Goal: Navigation & Orientation: Find specific page/section

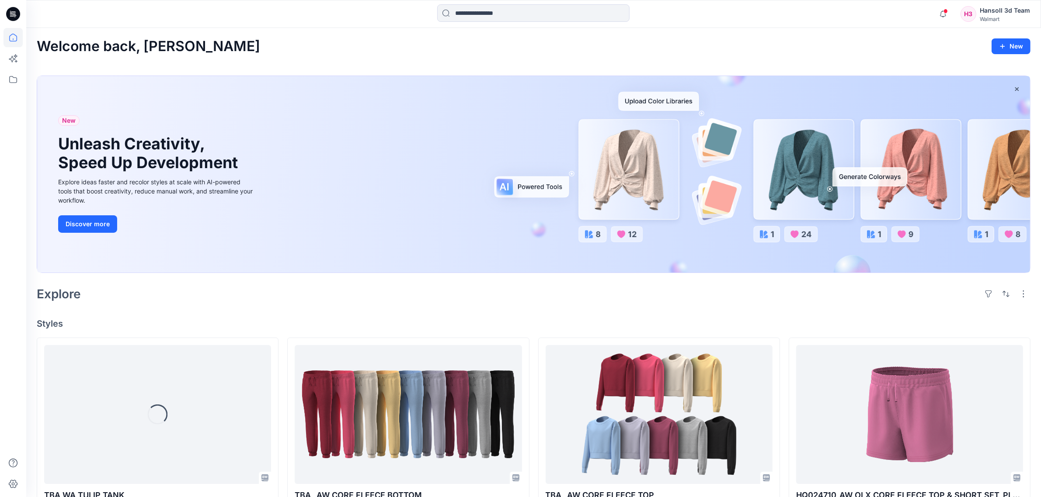
click at [406, 290] on div "Explore" at bounding box center [533, 294] width 993 height 21
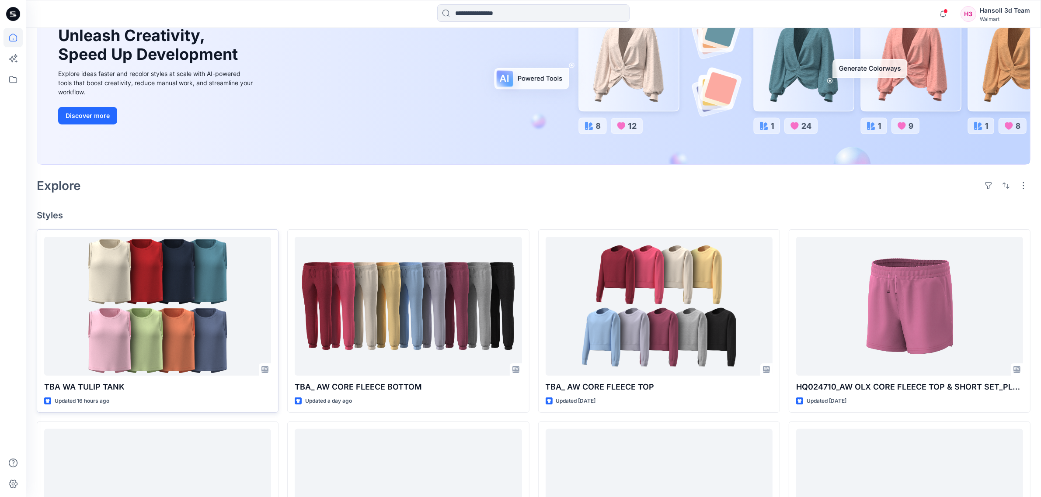
scroll to position [219, 0]
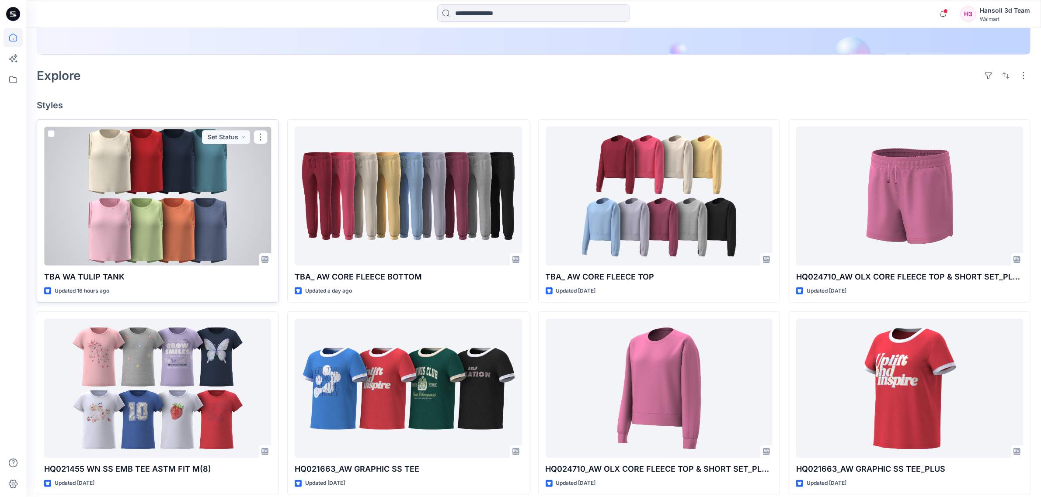
click at [164, 193] on div at bounding box center [157, 196] width 227 height 139
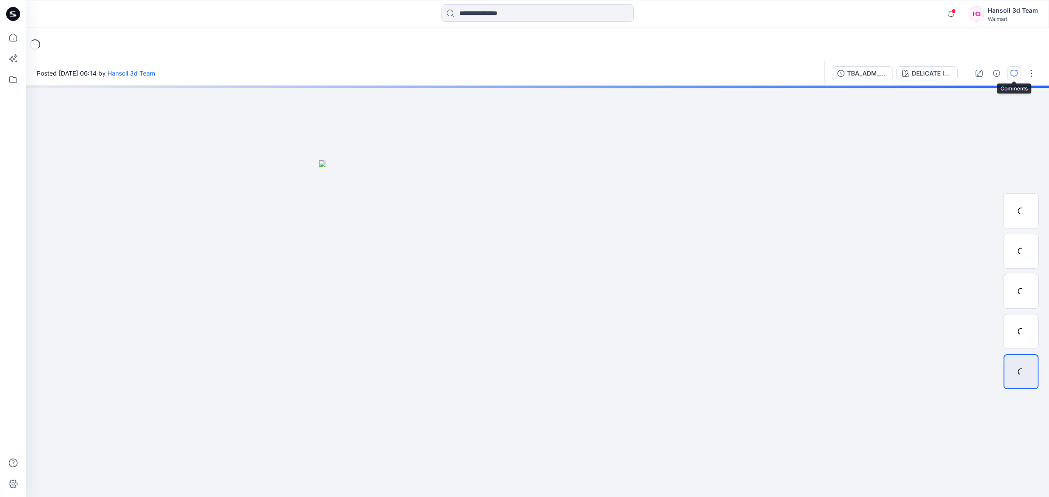
click at [1013, 74] on icon "button" at bounding box center [1014, 73] width 7 height 7
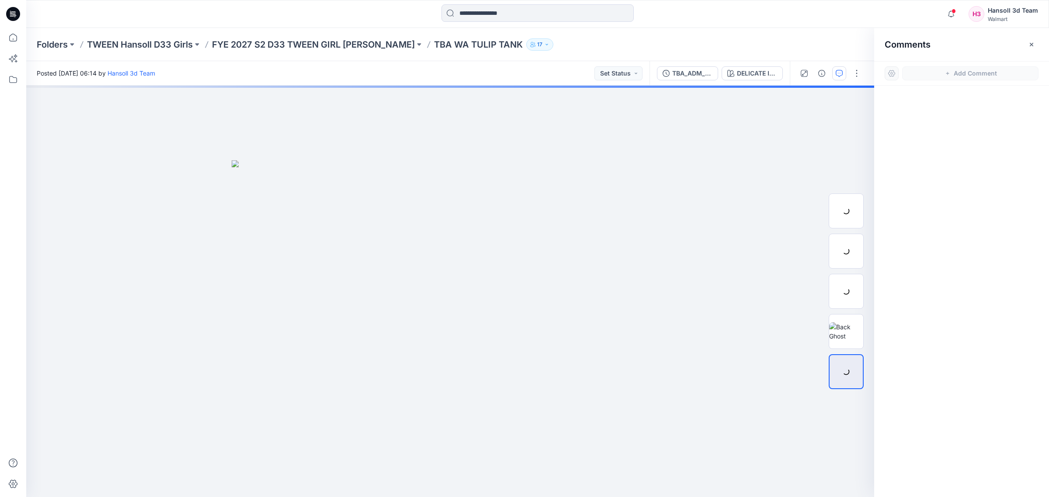
click at [955, 13] on span at bounding box center [954, 11] width 4 height 5
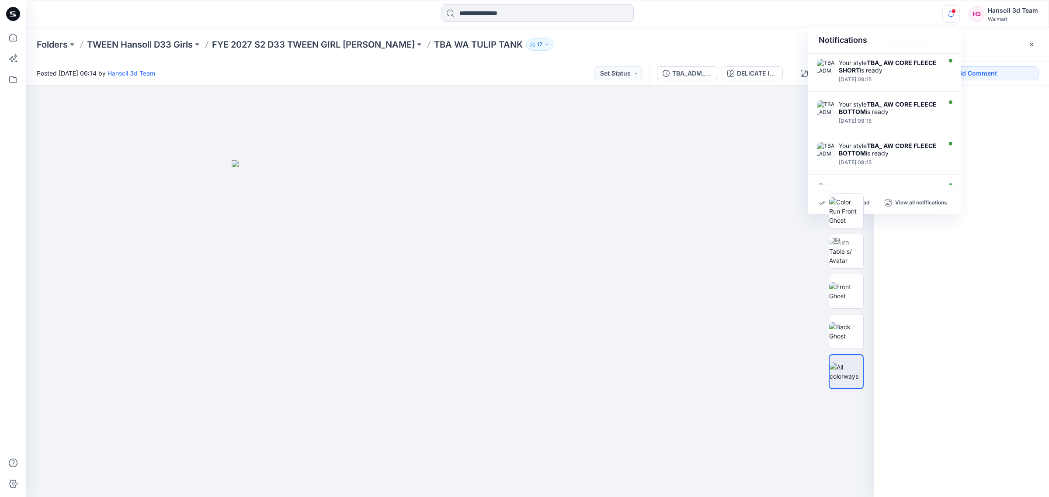
click at [952, 13] on icon "button" at bounding box center [951, 13] width 17 height 17
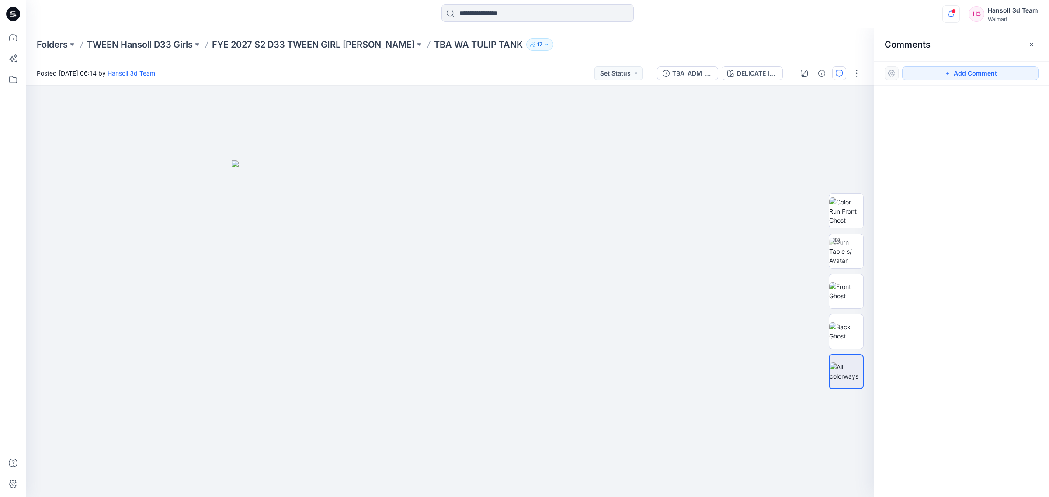
click at [952, 13] on icon "button" at bounding box center [951, 13] width 17 height 17
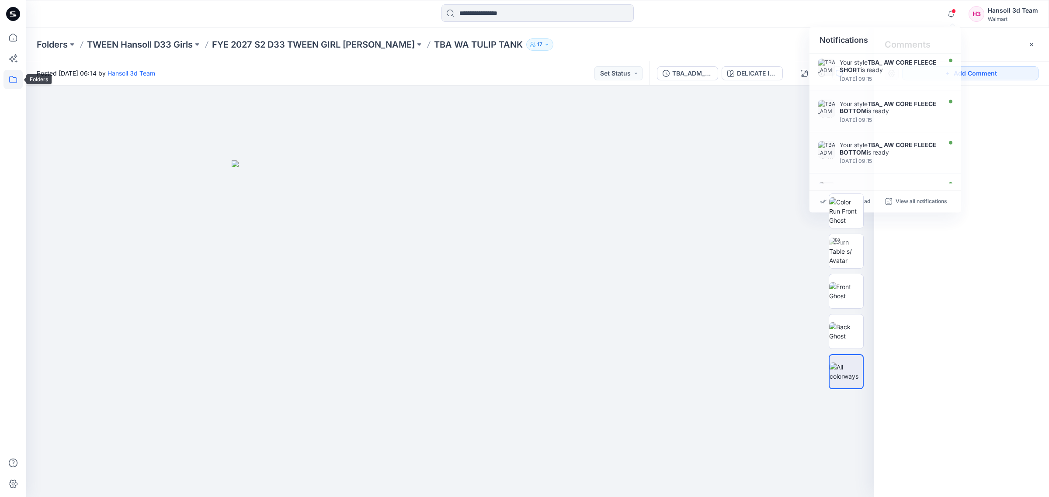
click at [10, 73] on icon at bounding box center [12, 79] width 19 height 19
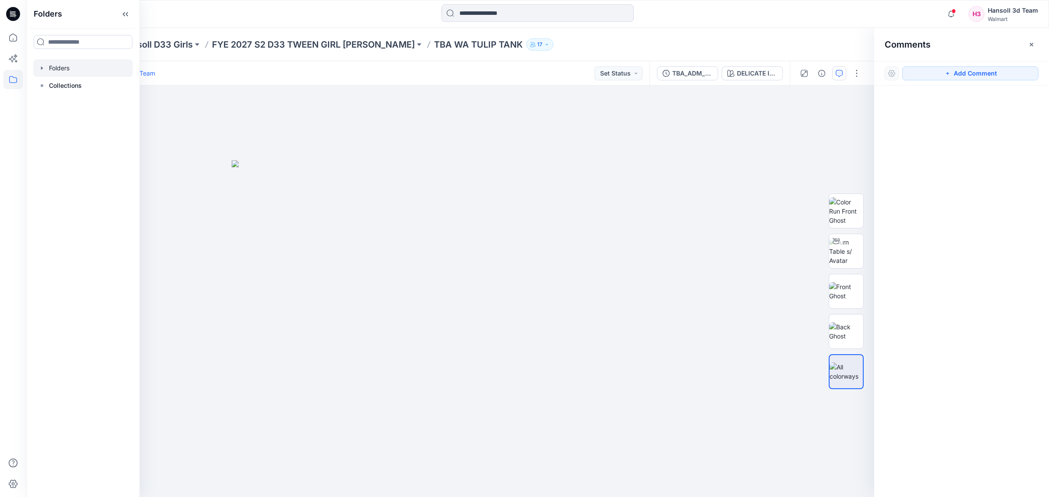
click at [51, 69] on div at bounding box center [83, 67] width 100 height 17
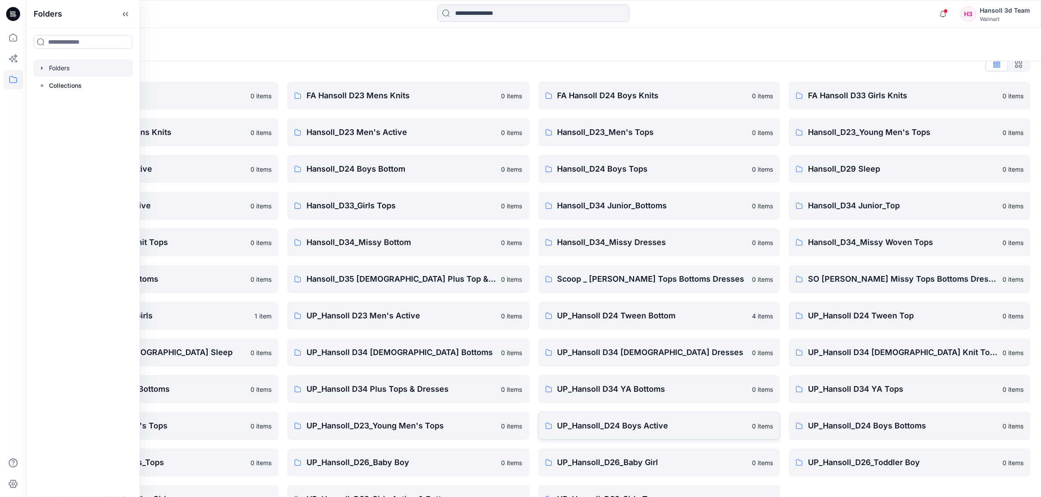
scroll to position [40, 0]
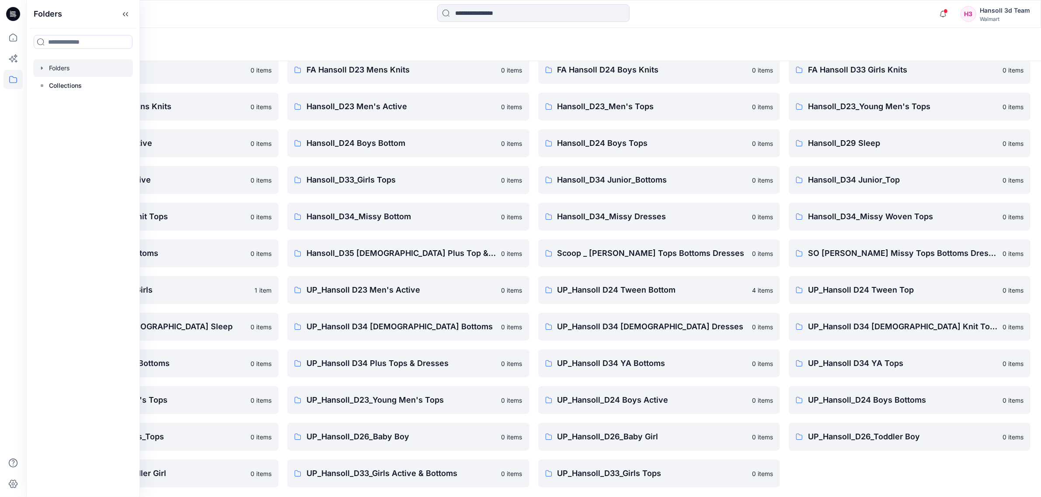
click at [912, 492] on div "Folders List EcoShot Hansoll 0 items FA Hansoll D34 Womens Knits 0 items Hansol…" at bounding box center [533, 259] width 1014 height 477
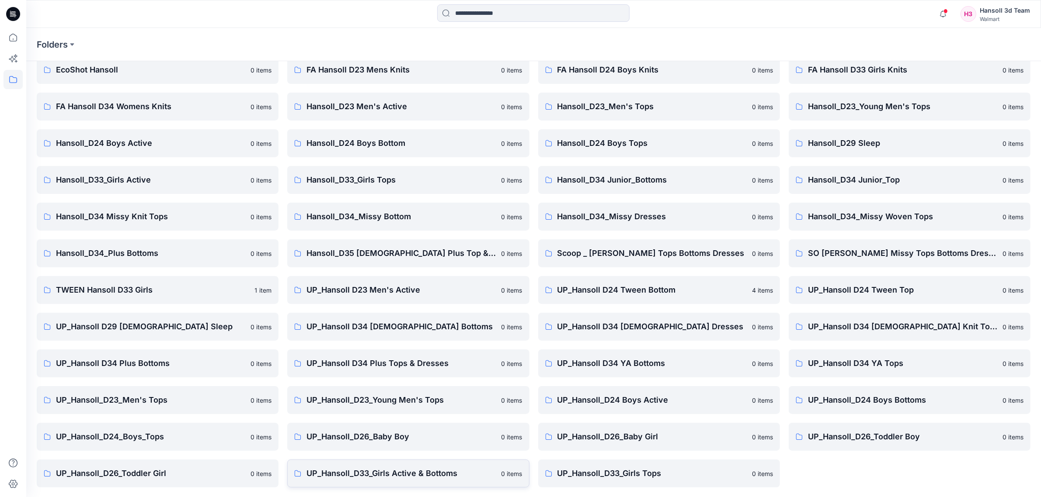
click at [441, 476] on p "UP_Hansoll_D33_Girls Active & Bottoms" at bounding box center [400, 474] width 189 height 12
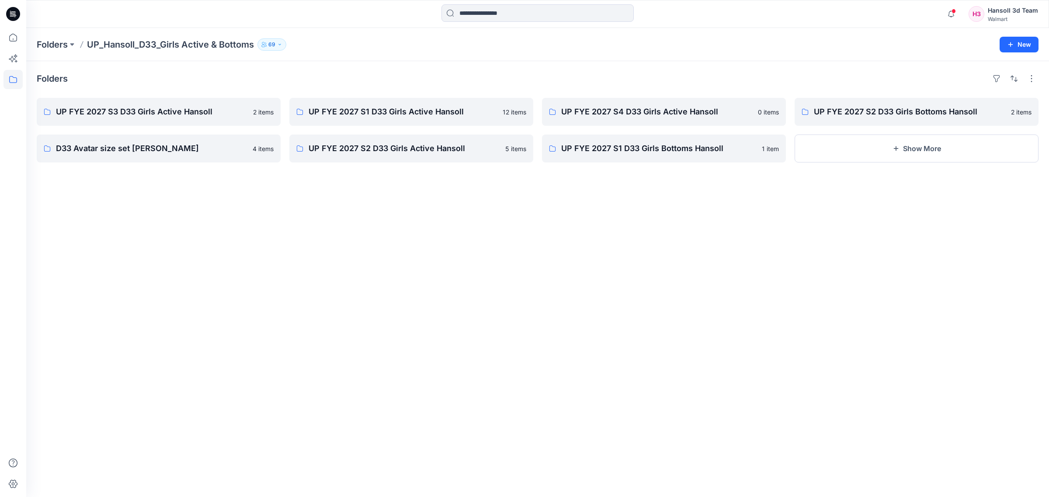
click at [476, 270] on div "Folders UP FYE 2027 S3 D33 Girls Active Hansoll 2 items D33 Avatar size set Han…" at bounding box center [537, 279] width 1023 height 436
click at [923, 150] on button "Show More" at bounding box center [917, 149] width 244 height 28
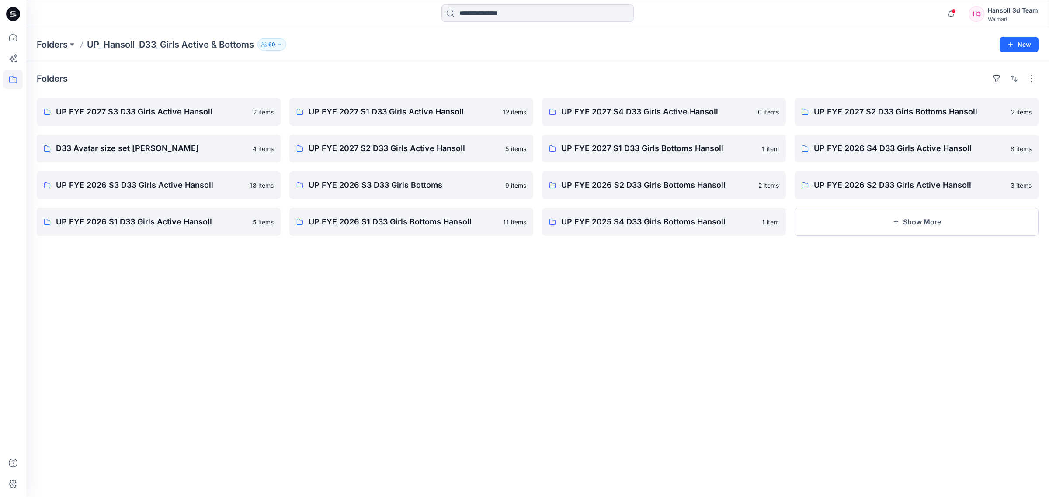
click at [580, 403] on div "Folders UP FYE 2027 S3 D33 Girls Active Hansoll 2 items D33 Avatar size set Han…" at bounding box center [537, 279] width 1023 height 436
click at [676, 451] on div "Folders UP FYE 2027 S3 D33 Girls Active Hansoll 2 items D33 Avatar size set Han…" at bounding box center [537, 279] width 1023 height 436
click at [672, 445] on div "Folders UP FYE 2027 S3 D33 Girls Active Hansoll 2 items D33 Avatar size set Han…" at bounding box center [537, 279] width 1023 height 436
click at [667, 438] on div "Folders UP FYE 2027 S3 D33 Girls Active Hansoll 2 items D33 Avatar size set Han…" at bounding box center [537, 279] width 1023 height 436
click at [198, 186] on p "UP FYE 2026 S3 D33 Girls Active Hansoll" at bounding box center [158, 185] width 204 height 12
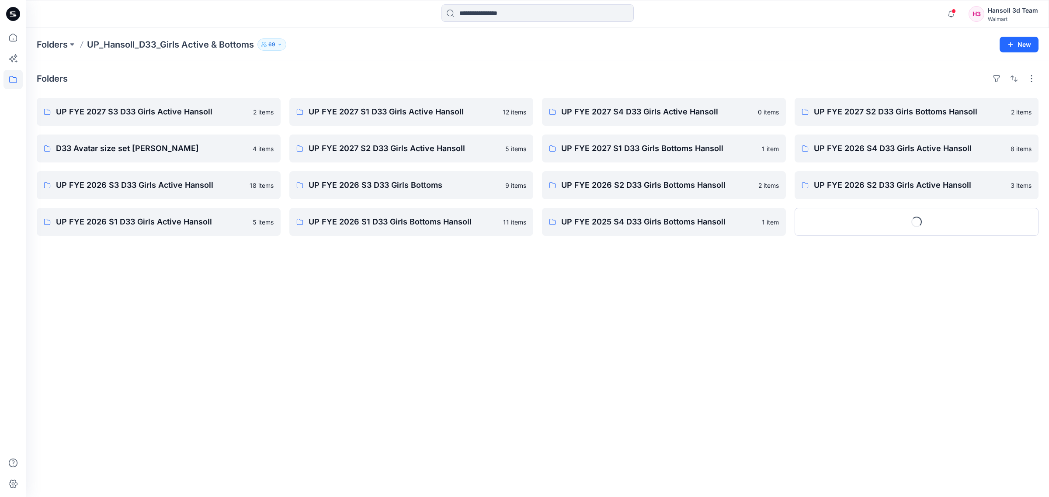
click at [422, 361] on div "Folders UP FYE 2027 S3 D33 Girls Active Hansoll 2 items D33 Avatar size set Han…" at bounding box center [537, 279] width 1023 height 436
click at [414, 186] on p "UP FYE 2026 S3 D33 Girls Bottoms" at bounding box center [411, 185] width 204 height 12
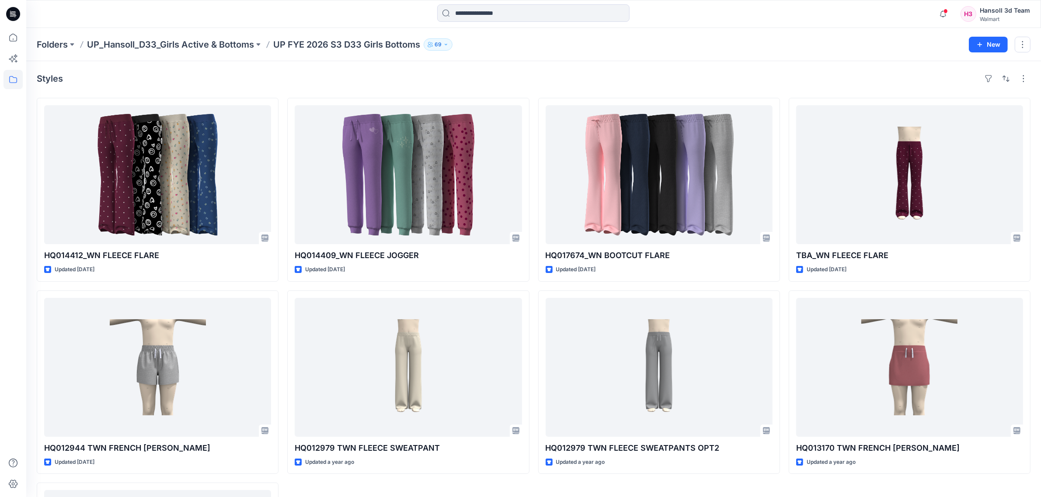
click at [535, 282] on div "HQ014412_WN FLEECE FLARE Updated [DATE] HQ012944 TWN FRENCH [PERSON_NAME] Updat…" at bounding box center [533, 382] width 993 height 569
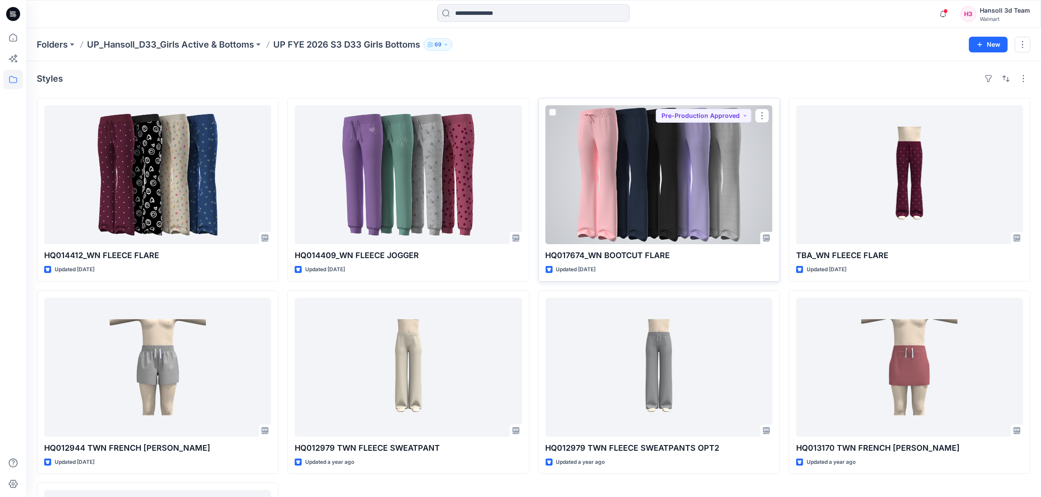
click at [682, 191] on div at bounding box center [658, 174] width 227 height 139
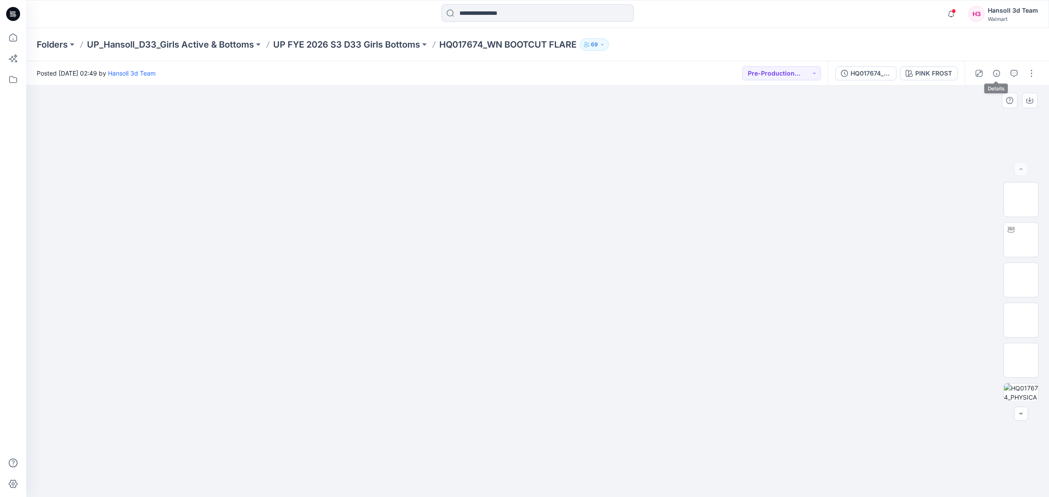
click at [494, 160] on img at bounding box center [537, 160] width 437 height 0
click at [1021, 240] on img at bounding box center [1021, 240] width 0 height 0
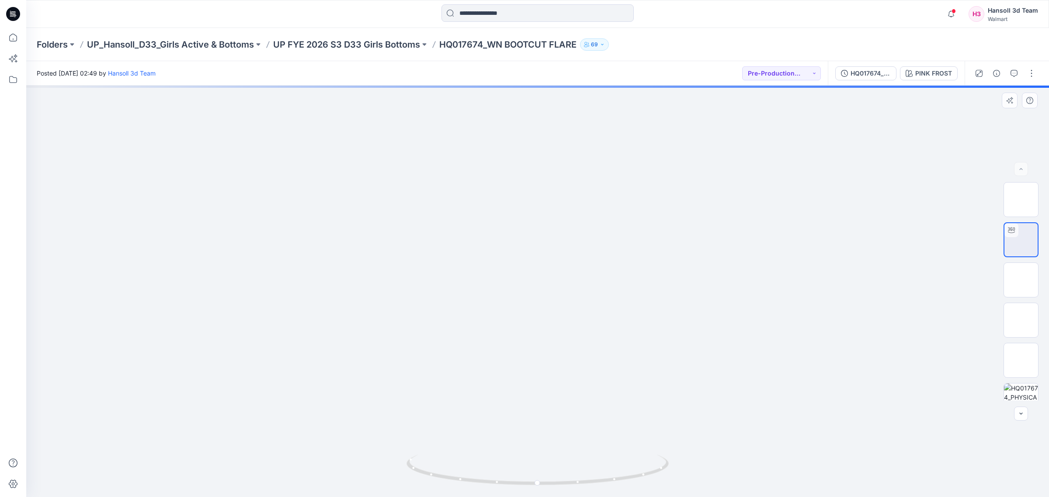
drag, startPoint x: 577, startPoint y: 441, endPoint x: 549, endPoint y: 208, distance: 234.7
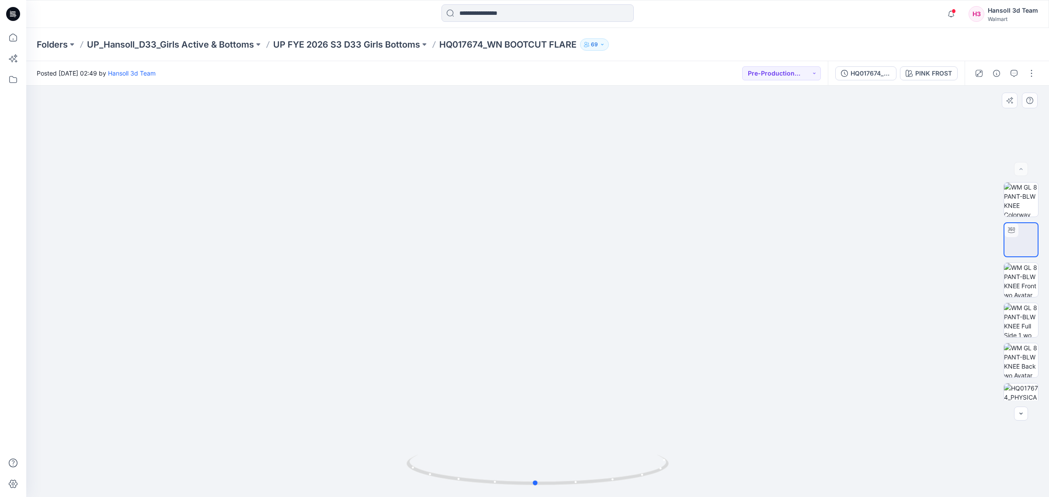
drag, startPoint x: 471, startPoint y: 457, endPoint x: 464, endPoint y: 354, distance: 103.4
click at [461, 350] on div at bounding box center [537, 292] width 1023 height 412
drag, startPoint x: 542, startPoint y: 420, endPoint x: 473, endPoint y: 258, distance: 175.7
click at [473, 258] on img at bounding box center [538, 187] width 736 height 621
drag, startPoint x: 608, startPoint y: 261, endPoint x: 608, endPoint y: 240, distance: 20.1
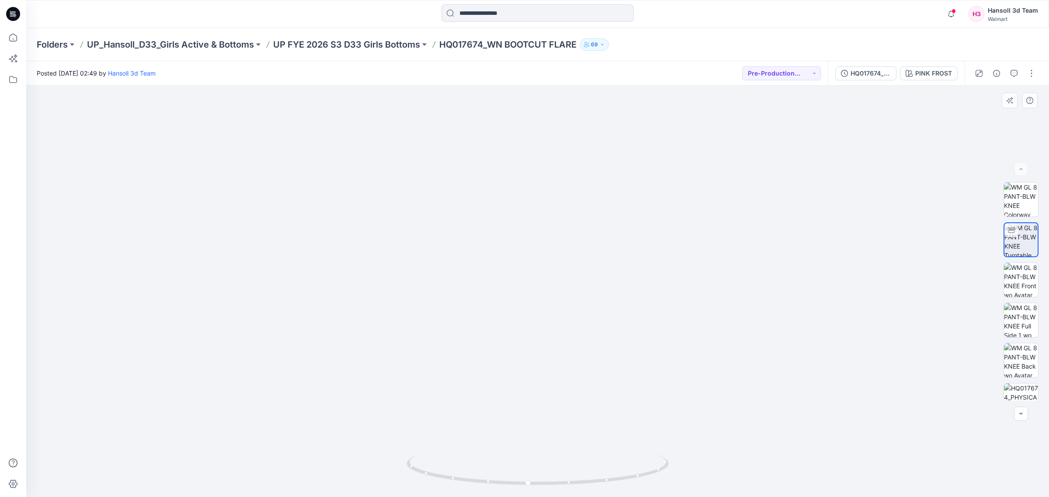
click at [608, 240] on img at bounding box center [538, 130] width 736 height 736
